Goal: Transaction & Acquisition: Purchase product/service

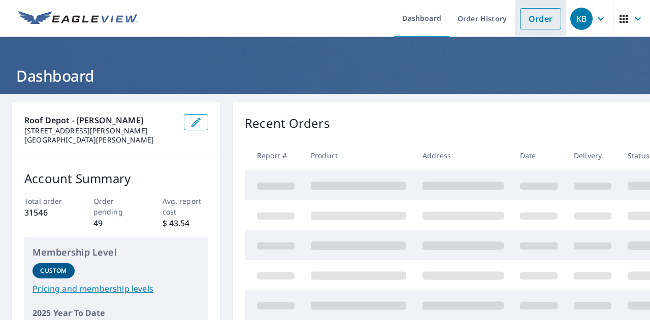
click at [515, 20] on li "Order" at bounding box center [540, 18] width 51 height 37
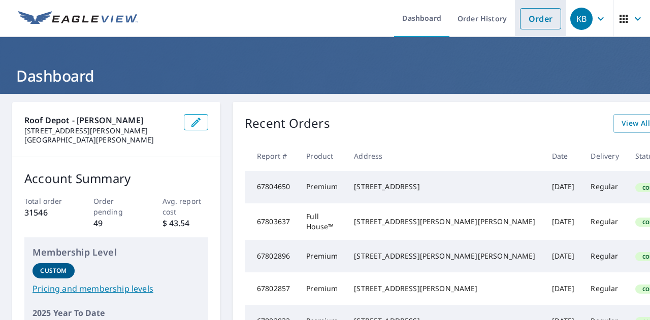
click at [535, 17] on link "Order" at bounding box center [540, 18] width 41 height 21
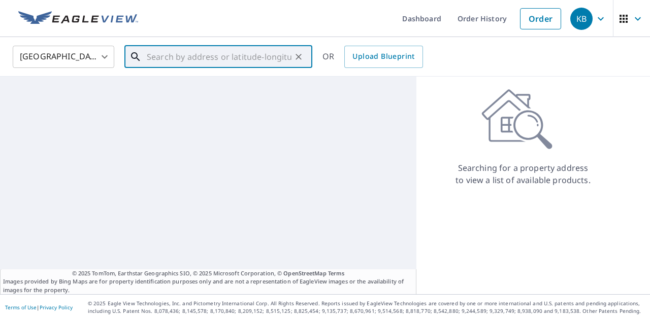
click at [249, 61] on input "text" at bounding box center [219, 57] width 145 height 28
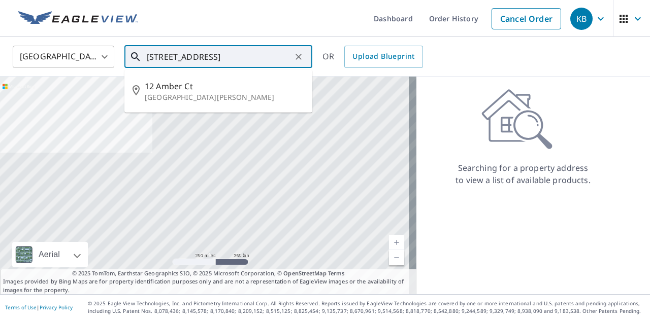
click at [219, 92] on p "[GEOGRAPHIC_DATA][PERSON_NAME]" at bounding box center [224, 97] width 159 height 10
type input "[STREET_ADDRESS][PERSON_NAME]"
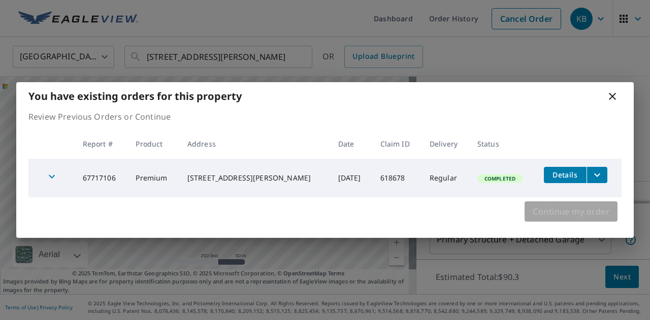
click at [531, 209] on button "Continue my order" at bounding box center [570, 211] width 93 height 20
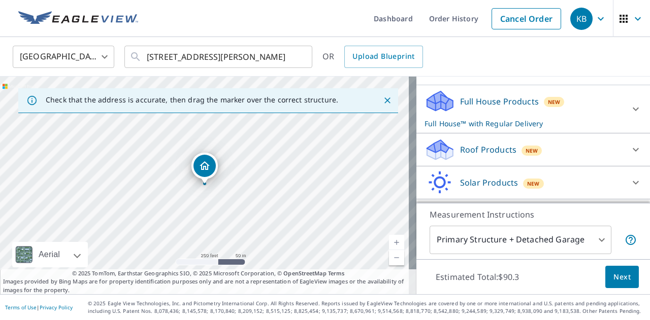
scroll to position [97, 0]
click at [592, 147] on div "Roof Products New" at bounding box center [523, 150] width 199 height 24
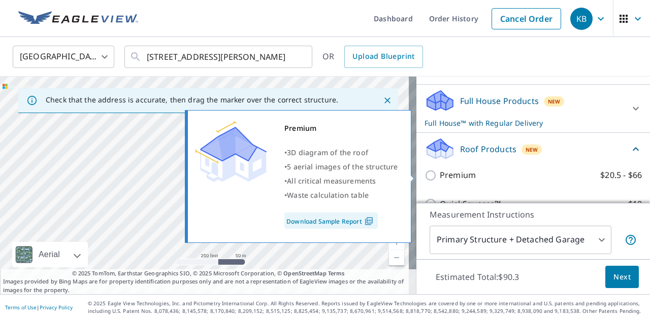
click at [496, 174] on label "Premium $20.5 - $66" at bounding box center [541, 175] width 202 height 13
click at [440, 174] on input "Premium $20.5 - $66" at bounding box center [431, 176] width 15 height 12
checkbox input "true"
checkbox input "false"
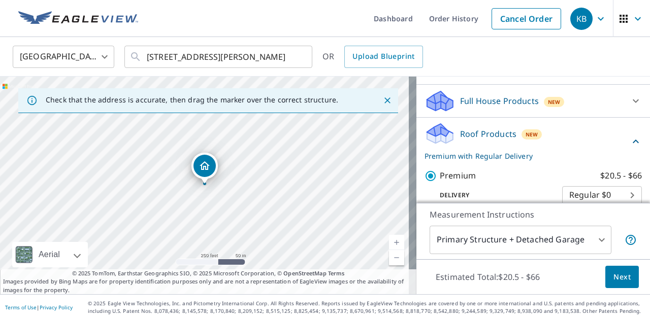
click at [613, 273] on span "Next" at bounding box center [621, 277] width 17 height 13
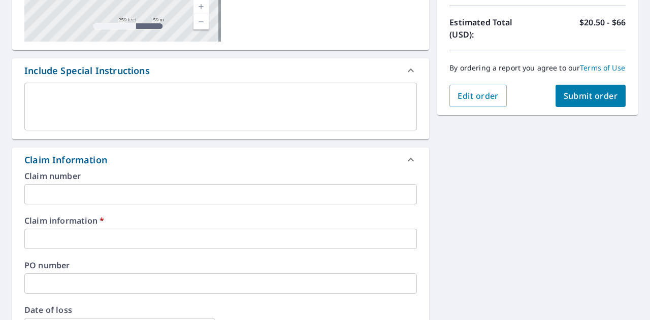
scroll to position [223, 0]
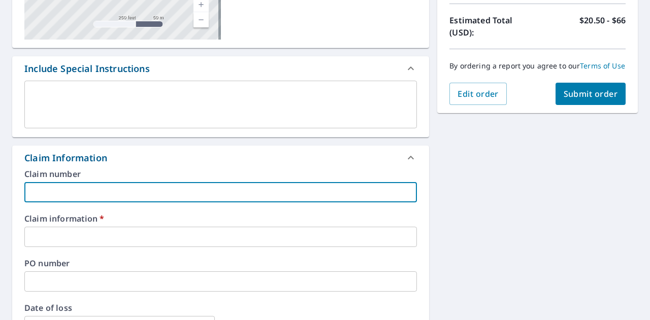
click at [304, 185] on input "text" at bounding box center [220, 192] width 392 height 20
type input "[PERSON_NAME]"
checkbox input "true"
click at [87, 236] on input "text" at bounding box center [220, 237] width 392 height 20
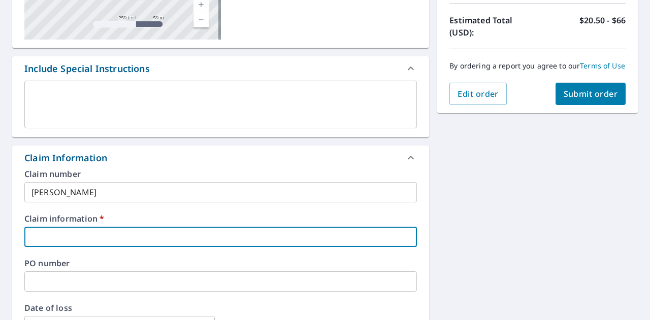
type input "910022"
checkbox input "true"
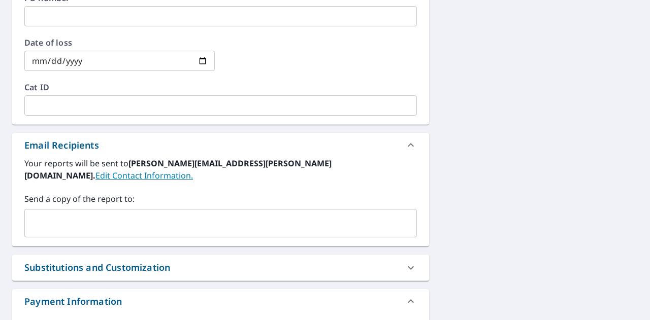
scroll to position [489, 0]
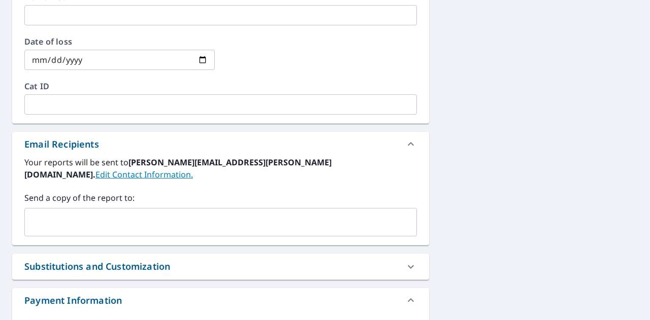
click at [245, 208] on div "​" at bounding box center [220, 222] width 392 height 28
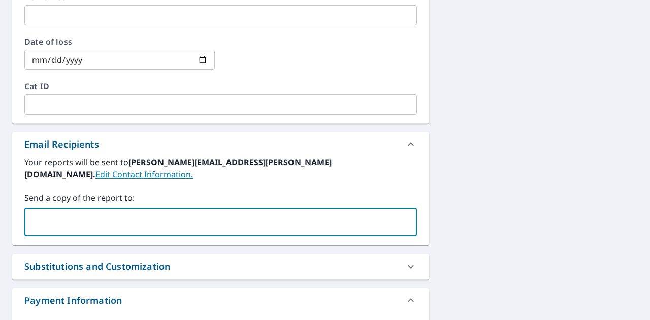
paste input "LOT 90 STONEBRIDGE [STREET_ADDRESS][US_STATE]"
type input "LOT 90 STONEBRIDGE [STREET_ADDRESS][US_STATE]"
click at [406, 217] on icon "Clear" at bounding box center [406, 222] width 10 height 10
checkbox input "true"
paste input "[EMAIL_ADDRESS][DOMAIN_NAME]"
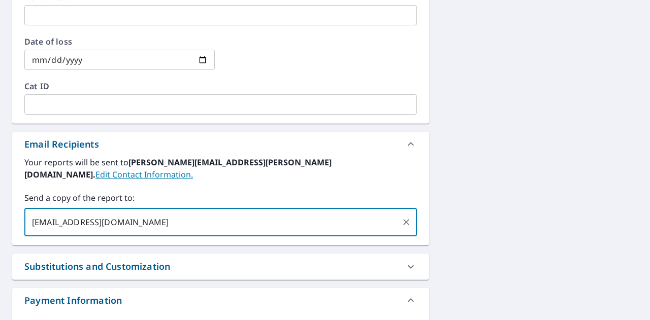
type input "[EMAIL_ADDRESS][DOMAIN_NAME]"
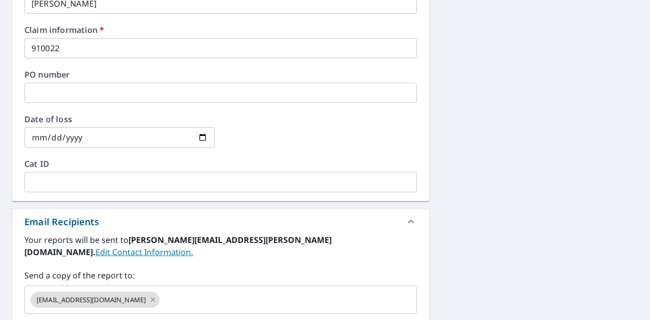
scroll to position [101, 0]
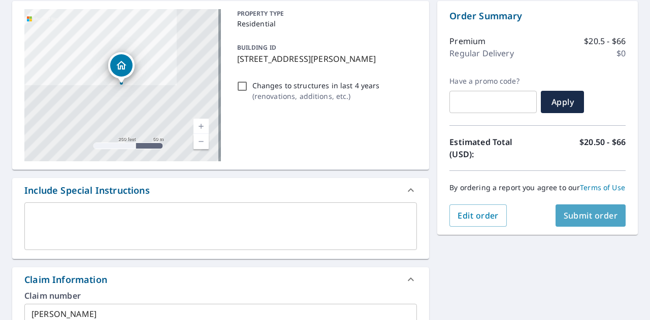
click at [563, 221] on span "Submit order" at bounding box center [590, 215] width 54 height 11
checkbox input "true"
